Goal: Task Accomplishment & Management: Use online tool/utility

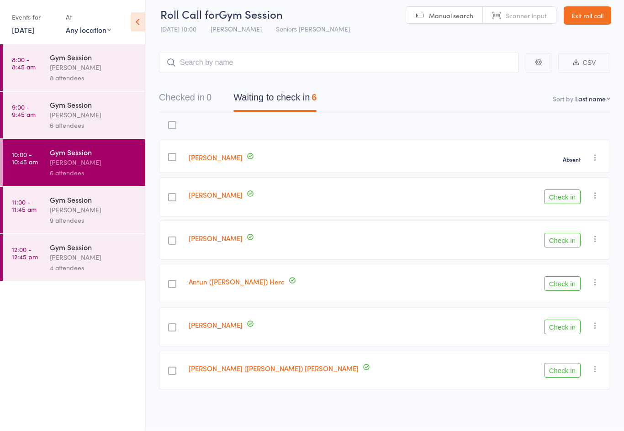
scroll to position [6, 0]
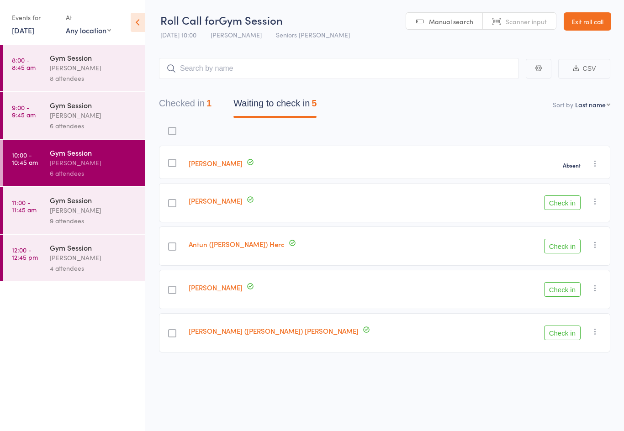
click at [561, 328] on button "Check in" at bounding box center [562, 333] width 37 height 15
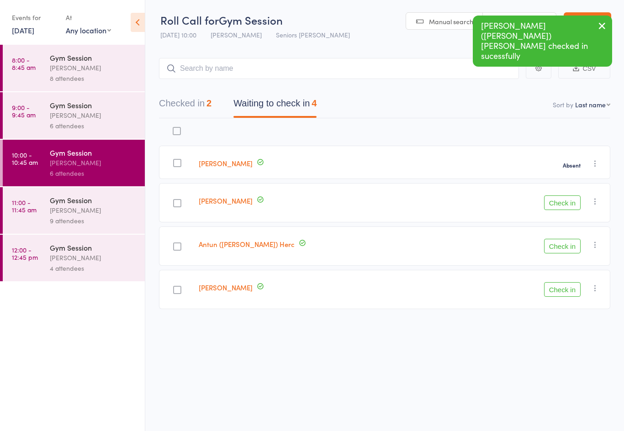
click at [566, 282] on button "Check in" at bounding box center [562, 289] width 37 height 15
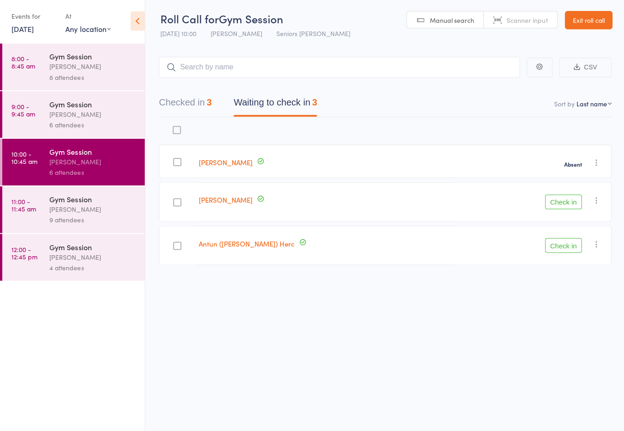
click at [45, 205] on link "11:00 - 11:45 am Gym Session [PERSON_NAME] 9 attendees" at bounding box center [74, 210] width 142 height 47
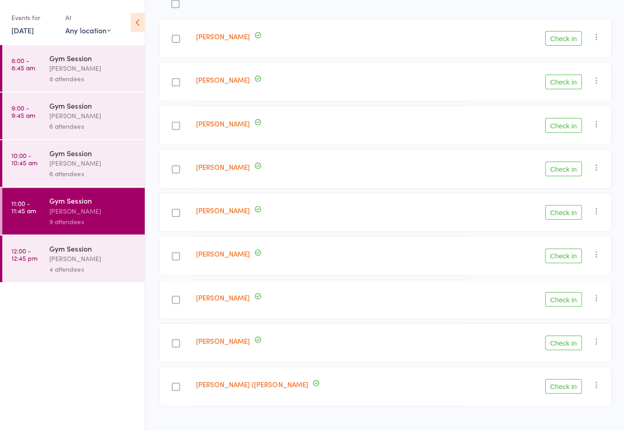
scroll to position [127, 0]
click at [569, 131] on button "Check in" at bounding box center [562, 125] width 37 height 15
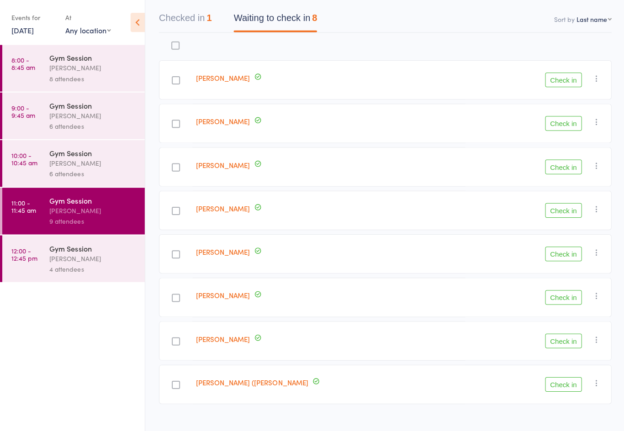
click at [43, 153] on link "10:00 - 10:45 am Gym Session [PERSON_NAME] 6 attendees" at bounding box center [74, 163] width 142 height 47
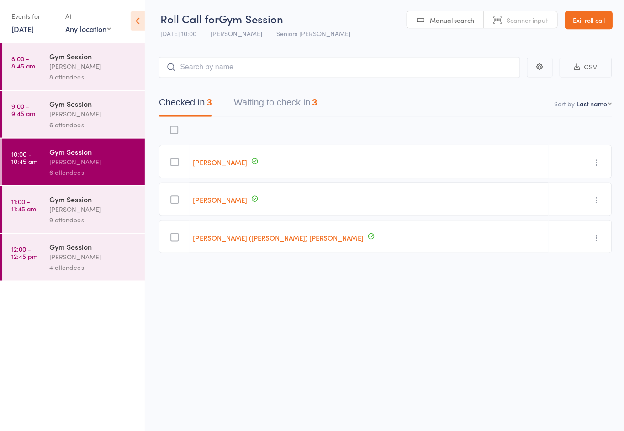
scroll to position [6, 0]
click at [256, 98] on button "Waiting to check in 3" at bounding box center [274, 106] width 83 height 24
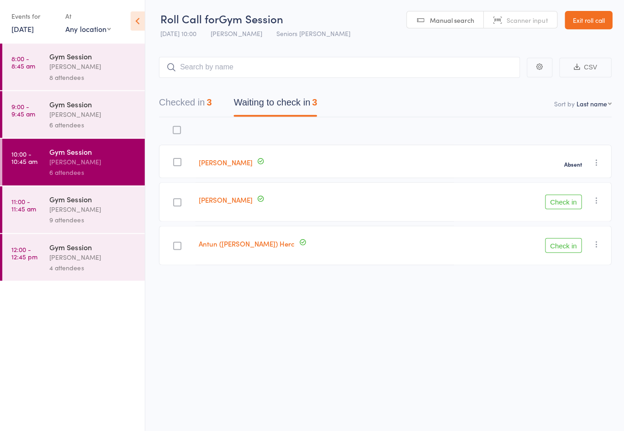
click at [563, 197] on button "Check in" at bounding box center [562, 202] width 37 height 15
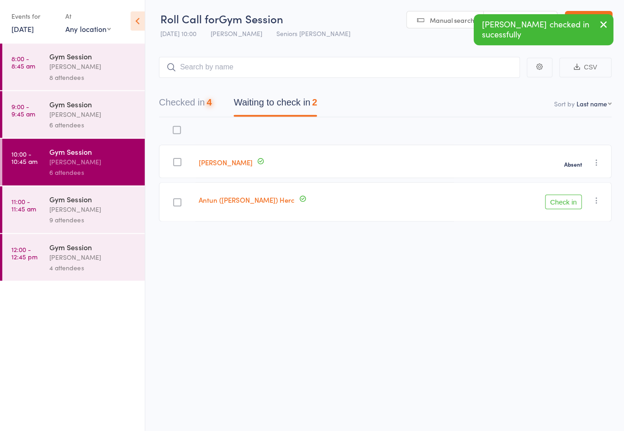
click at [562, 196] on button "Check in" at bounding box center [562, 202] width 37 height 15
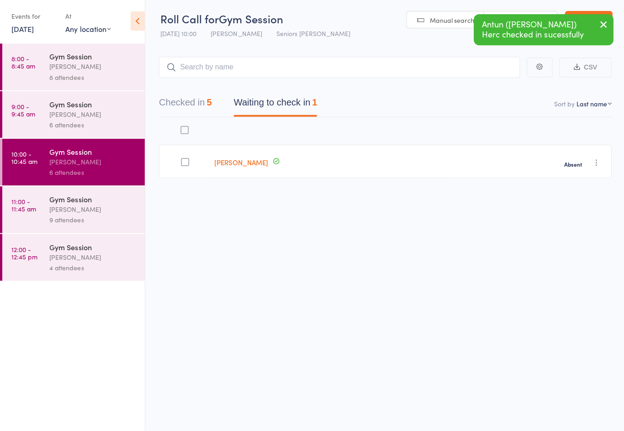
click at [64, 208] on div "[PERSON_NAME]" at bounding box center [93, 210] width 87 height 11
